Goal: Contribute content: Add original content to the website for others to see

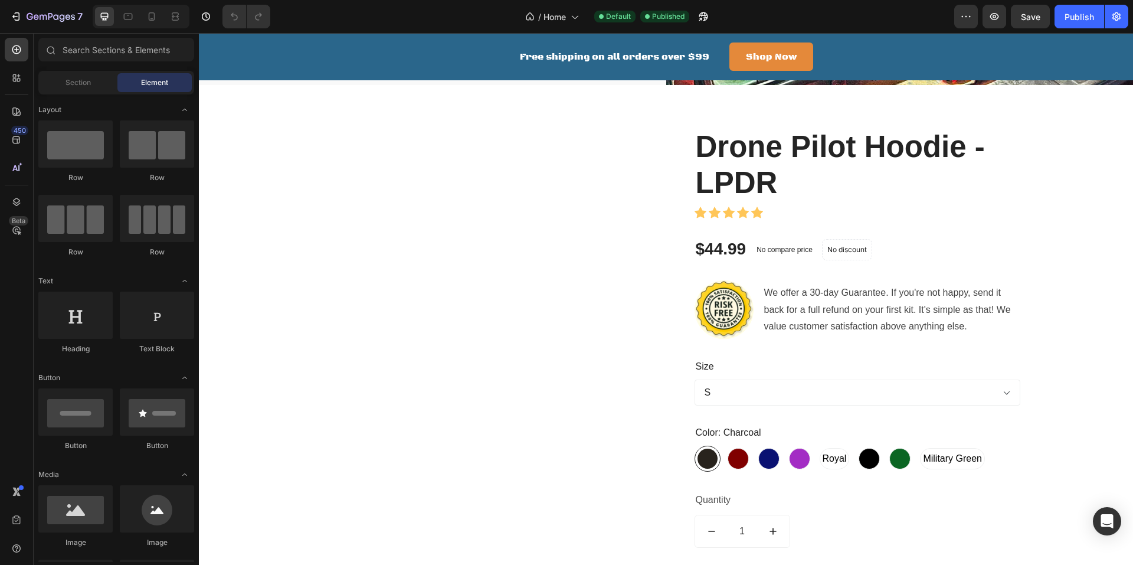
scroll to position [1651, 0]
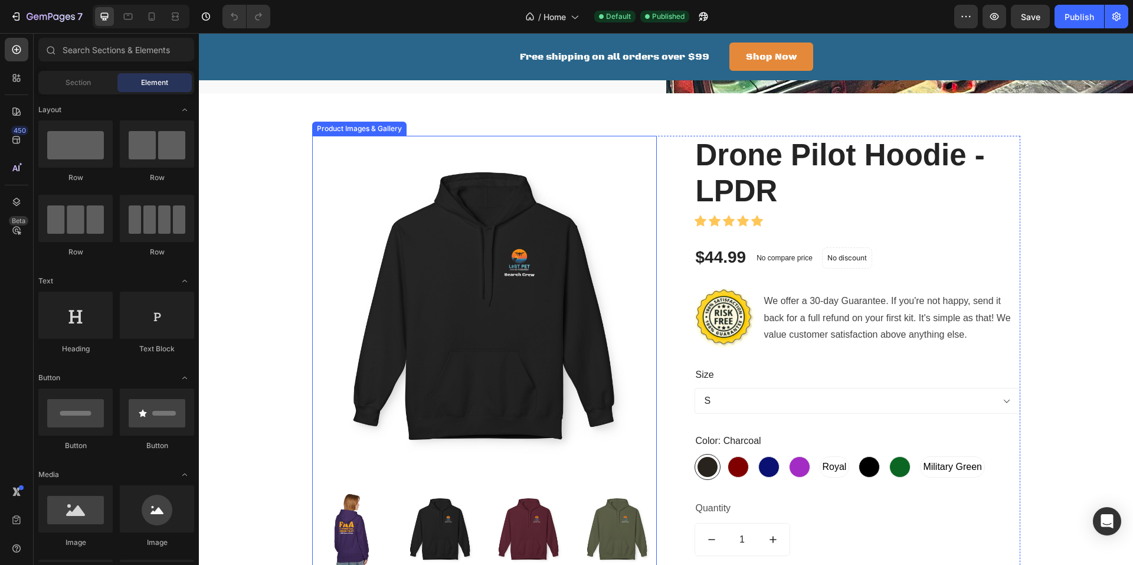
click at [337, 152] on img at bounding box center [484, 308] width 345 height 345
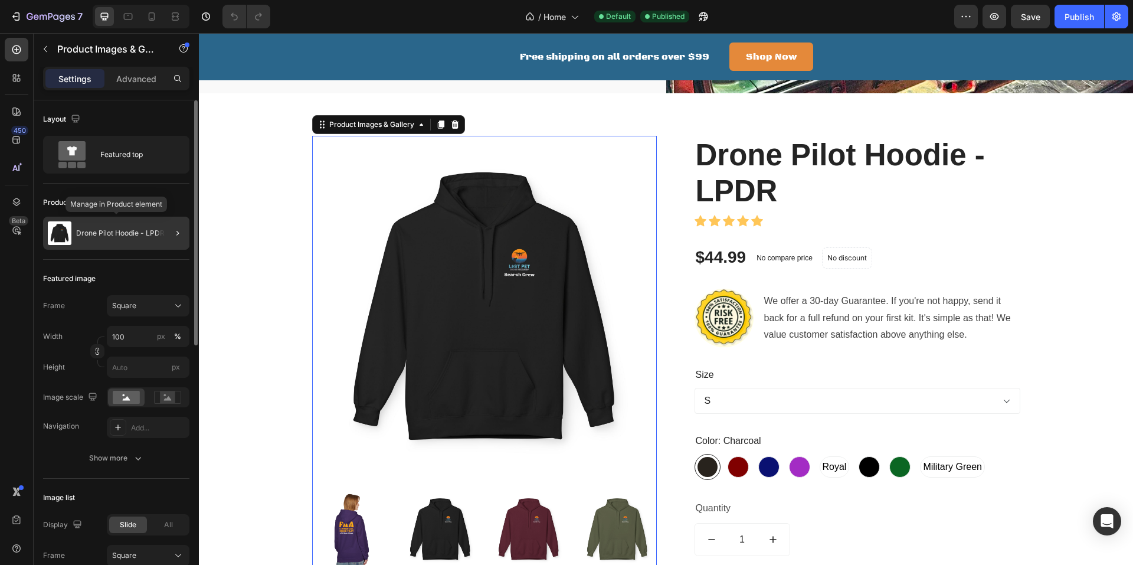
click at [90, 238] on div "Drone Pilot Hoodie - LPDR" at bounding box center [116, 233] width 146 height 33
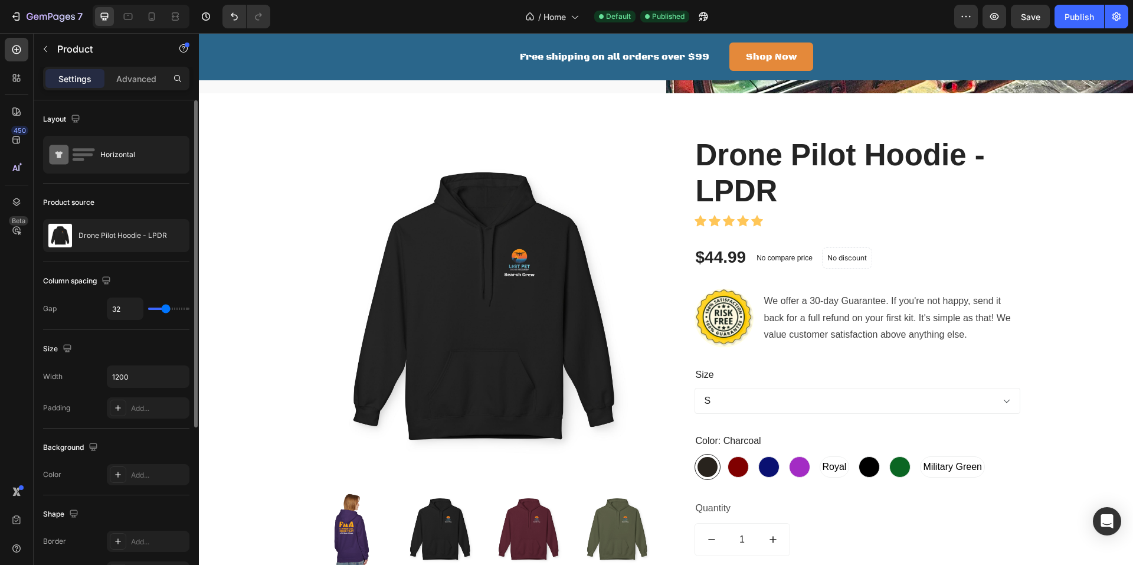
click at [90, 238] on p "Drone Pilot Hoodie - LPDR" at bounding box center [123, 235] width 89 height 8
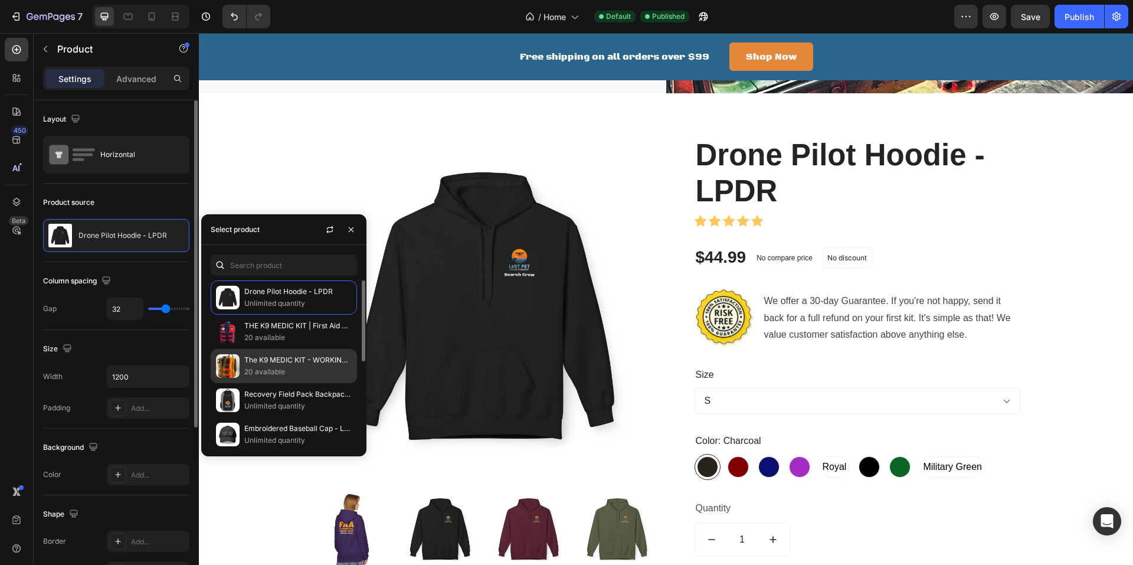
click at [276, 357] on p "The K9 MEDIC KIT - WORKING DOG EDITION | First Aid Kit for Dogs" at bounding box center [297, 360] width 107 height 12
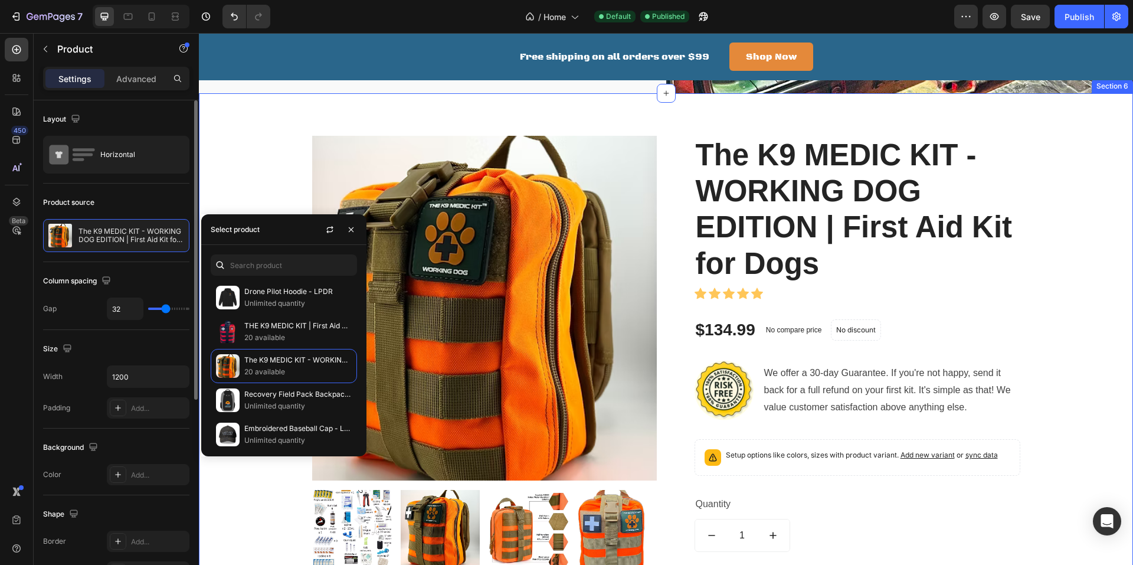
click at [248, 141] on div "Product Images & Gallery The K9 MEDIC KIT - WORKING DOG EDITION | First Aid Kit…" at bounding box center [666, 400] width 917 height 528
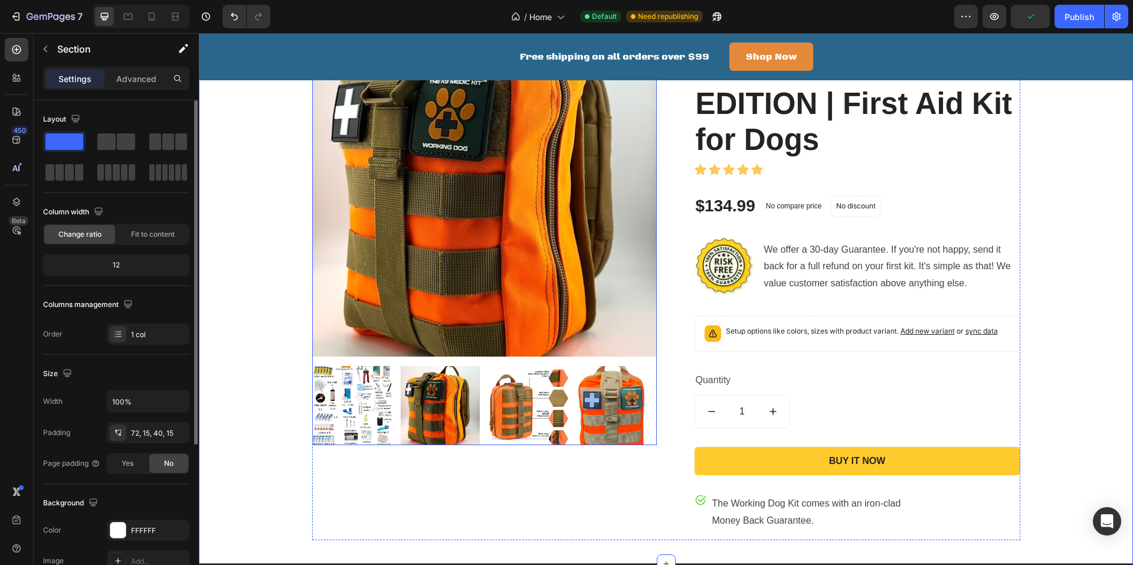
scroll to position [1775, 0]
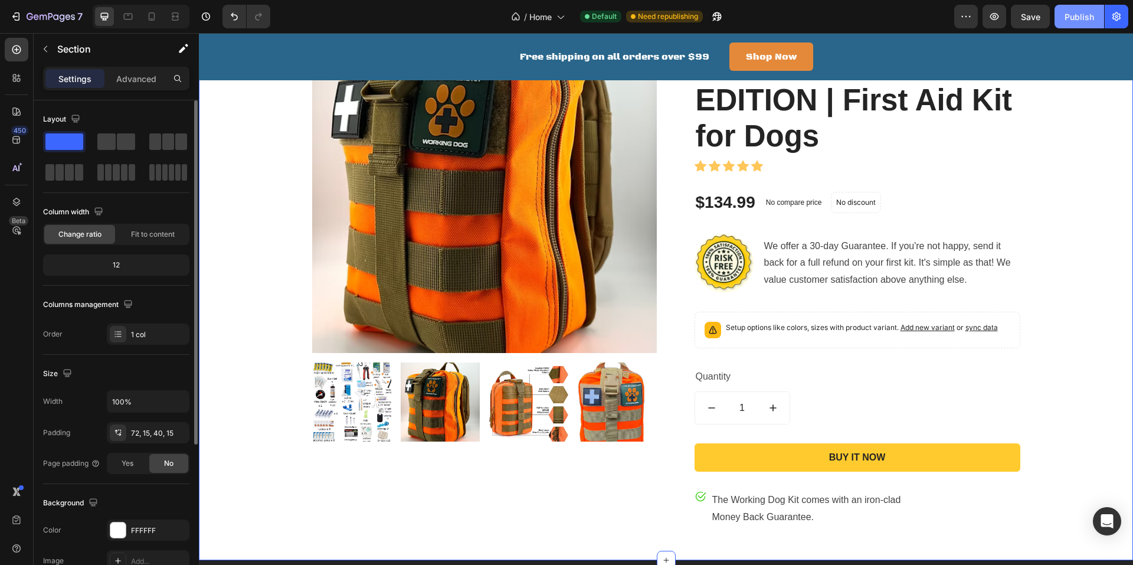
click at [1078, 17] on div "Publish" at bounding box center [1080, 17] width 30 height 12
